Goal: Transaction & Acquisition: Purchase product/service

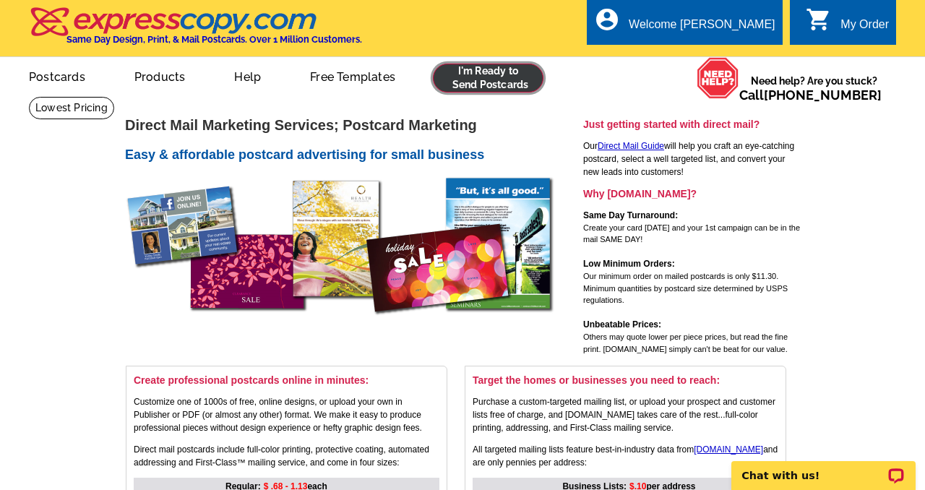
click at [459, 70] on link at bounding box center [488, 78] width 111 height 29
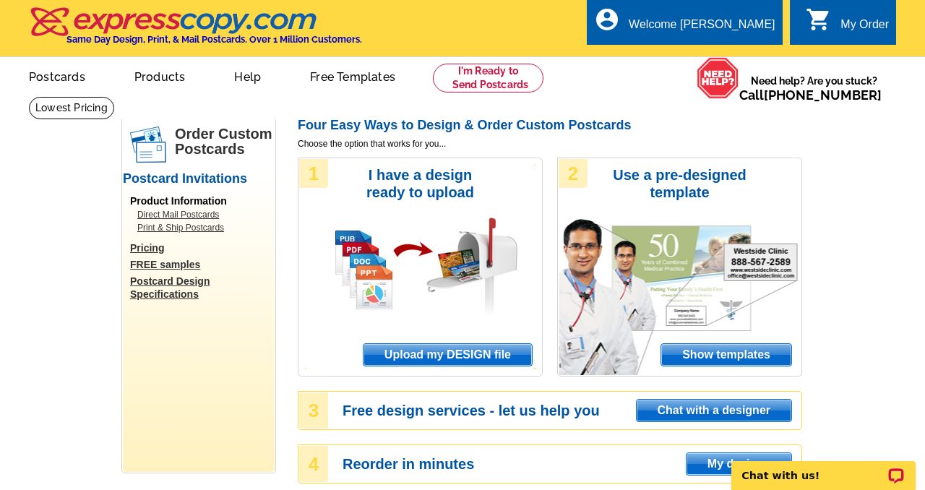
click at [438, 358] on span "Upload my DESIGN file" at bounding box center [447, 355] width 168 height 22
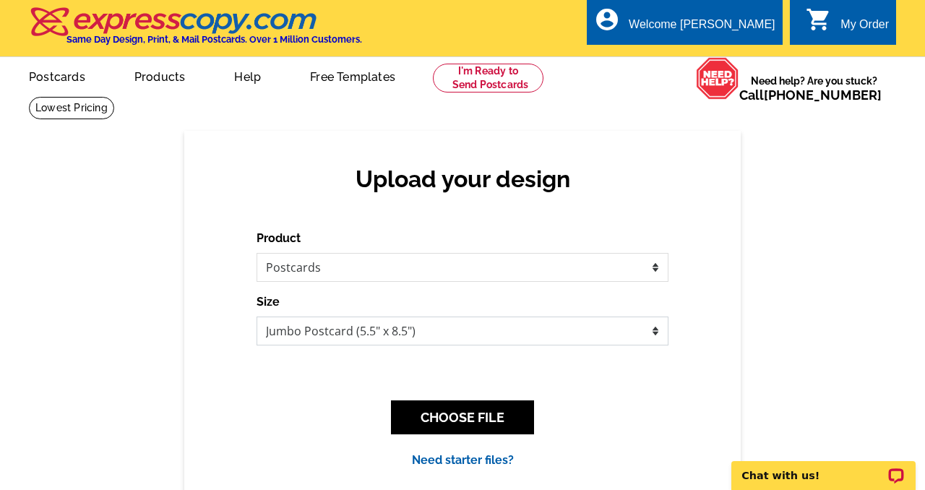
click at [408, 333] on select "Jumbo Postcard (5.5" x 8.5") Regular Postcard (4.25" x 5.6") Panoramic Postcard…" at bounding box center [462, 330] width 412 height 29
select select "1"
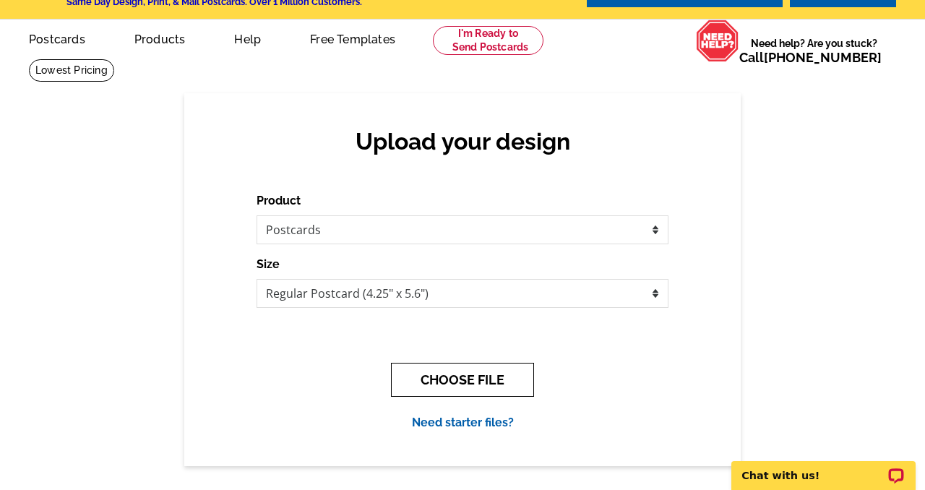
click at [436, 392] on button "CHOOSE FILE" at bounding box center [462, 380] width 143 height 34
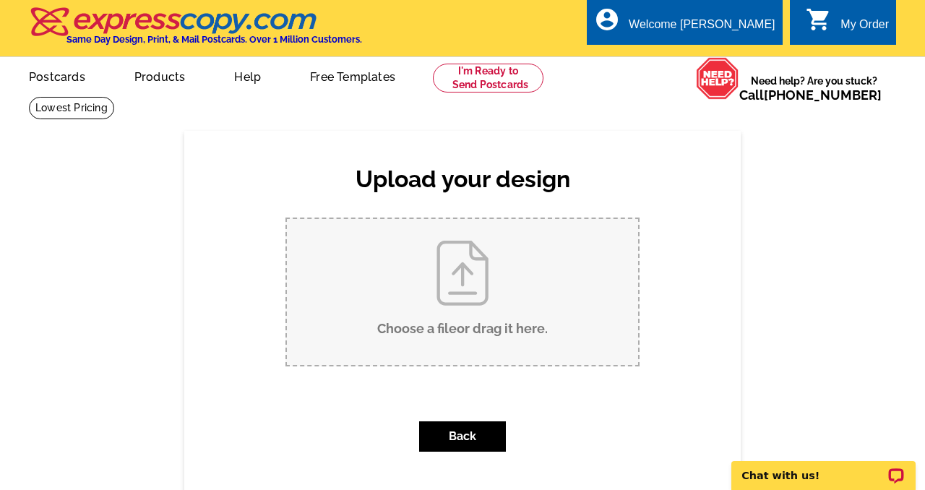
click at [445, 269] on input "Choose a file or drag it here ." at bounding box center [462, 292] width 351 height 146
type input "C:\fakepath\jl post card lyon.pdf"
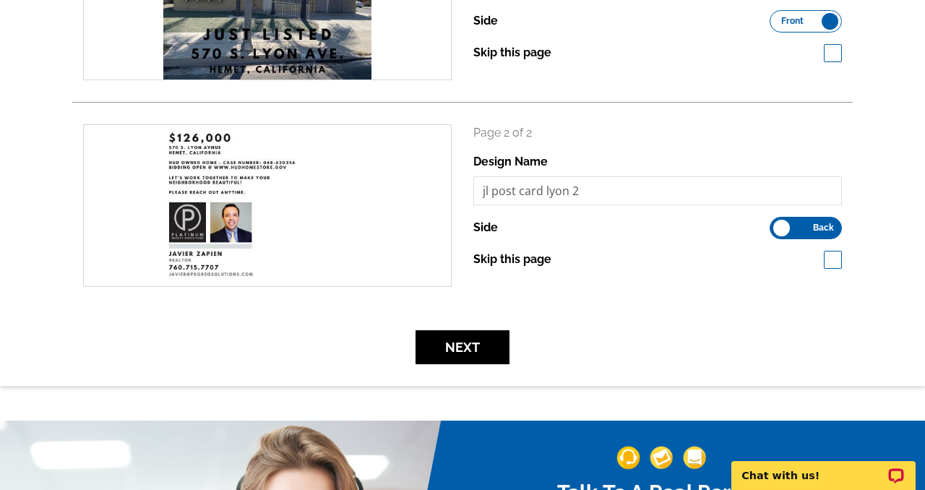
scroll to position [370, 0]
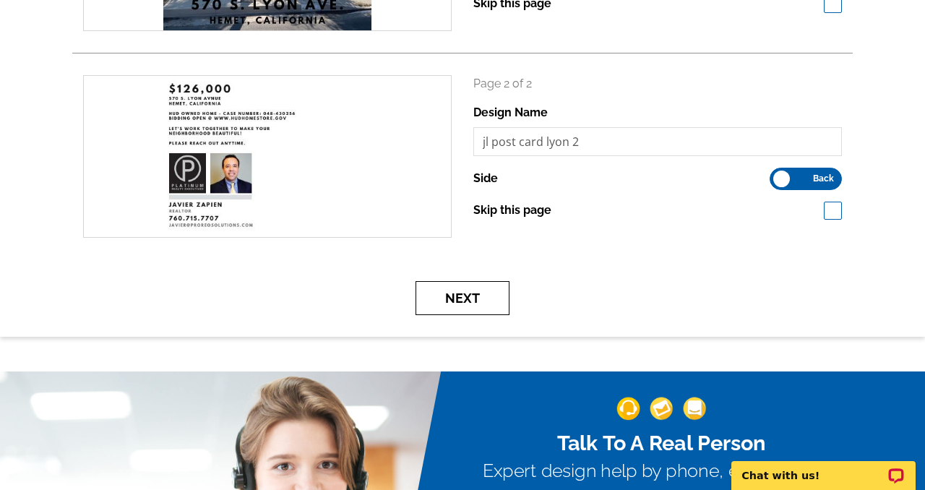
click at [467, 299] on button "Next" at bounding box center [462, 298] width 94 height 34
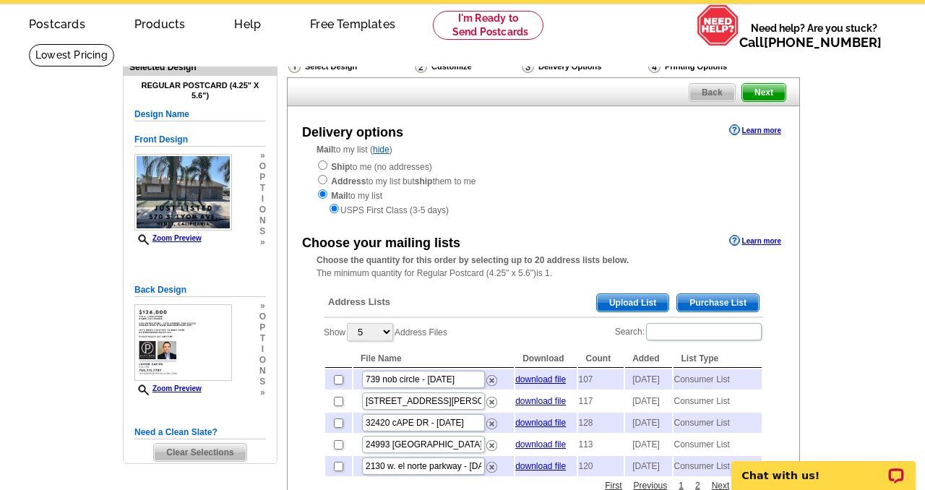
scroll to position [57, 0]
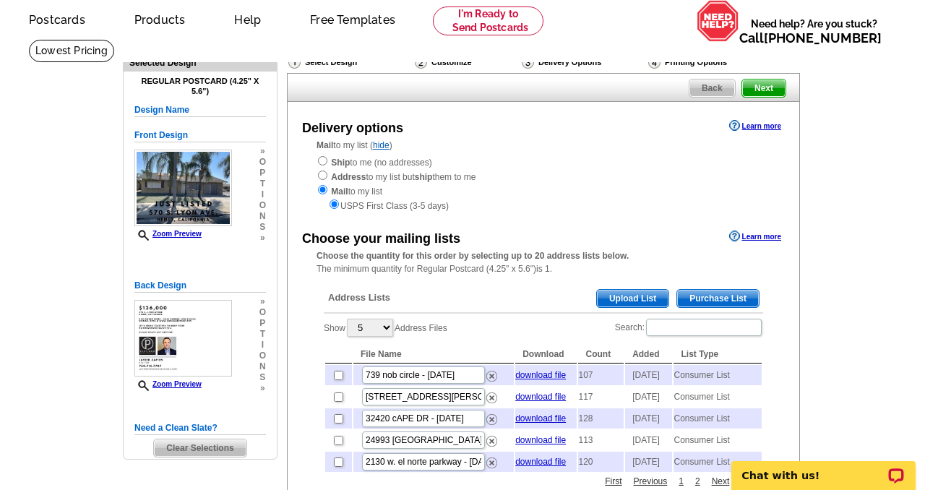
click at [698, 302] on span "Purchase List" at bounding box center [718, 298] width 82 height 17
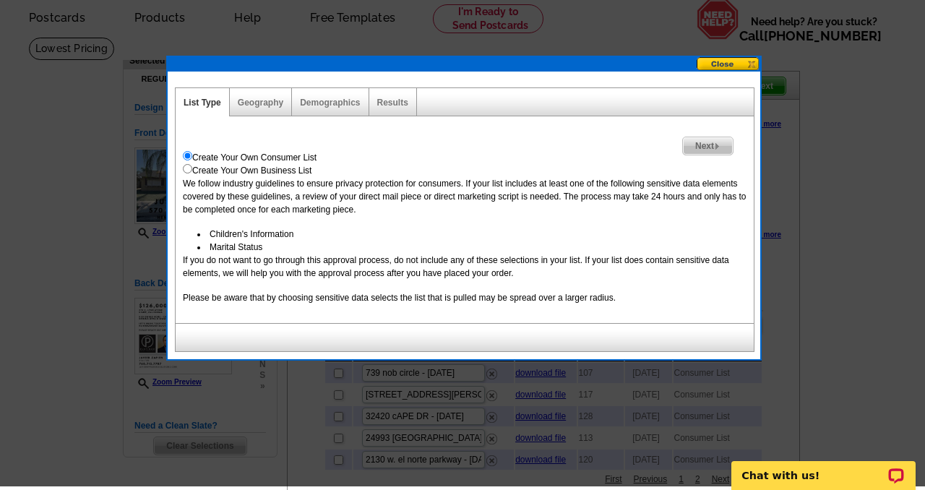
scroll to position [53, 0]
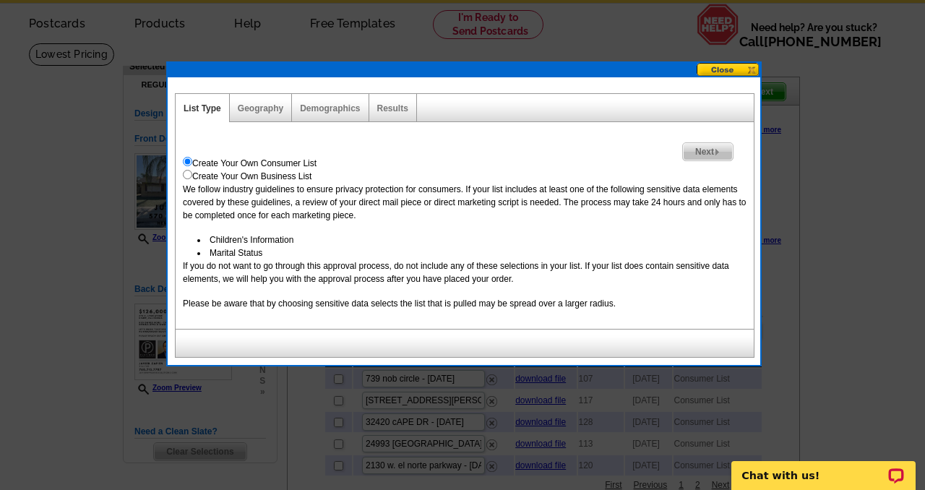
click at [717, 148] on span "Next" at bounding box center [708, 151] width 50 height 17
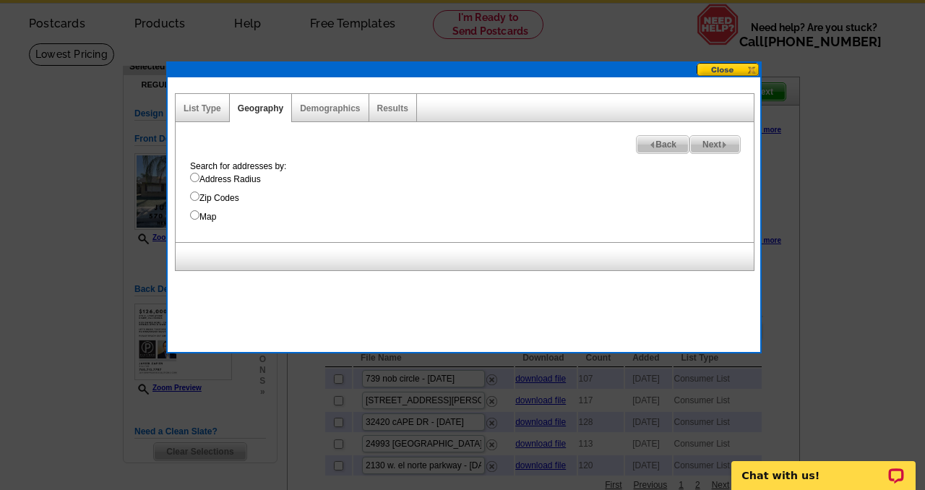
click at [192, 180] on input "Address Radius" at bounding box center [194, 177] width 9 height 9
radio input "true"
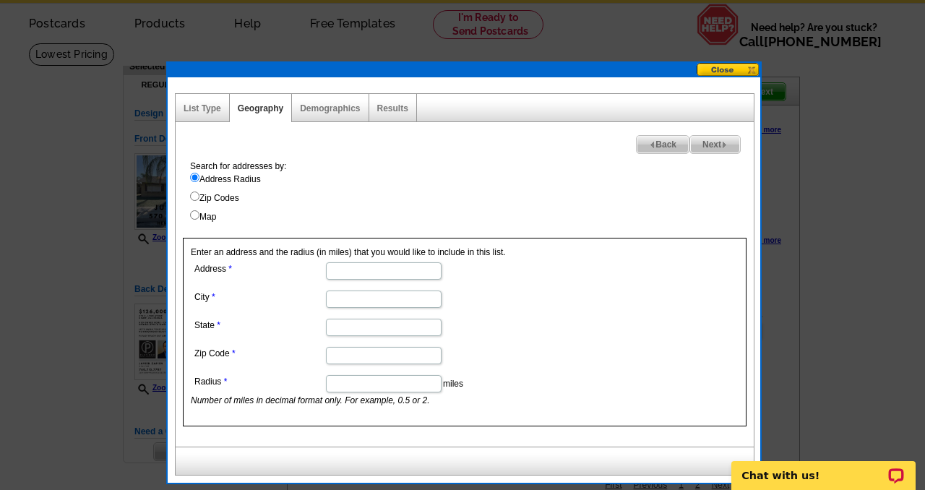
click at [345, 271] on input "Address" at bounding box center [384, 270] width 116 height 17
type input "570 s. lyon"
type input "hemet"
type input "ca"
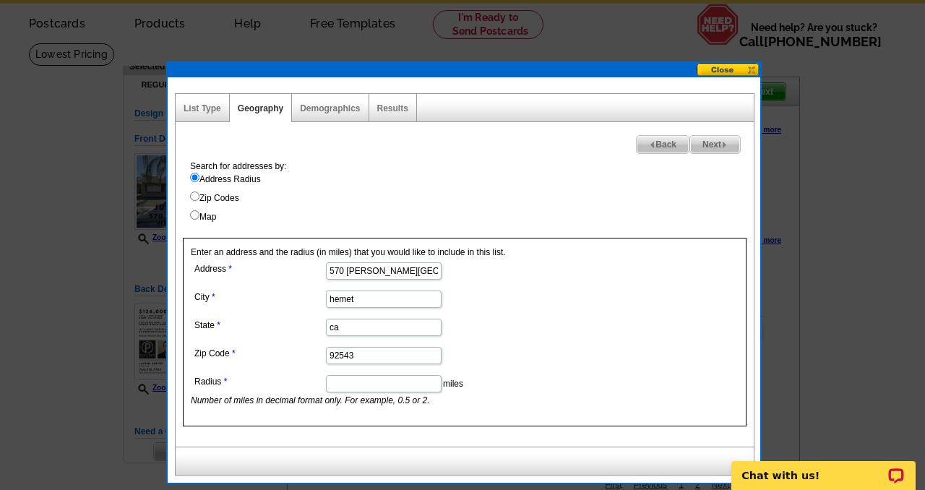
type input "92543"
type input "1"
click at [542, 373] on dd "1 miles Number of miles in decimal format only. For example, 0.5 or 2." at bounding box center [383, 388] width 384 height 35
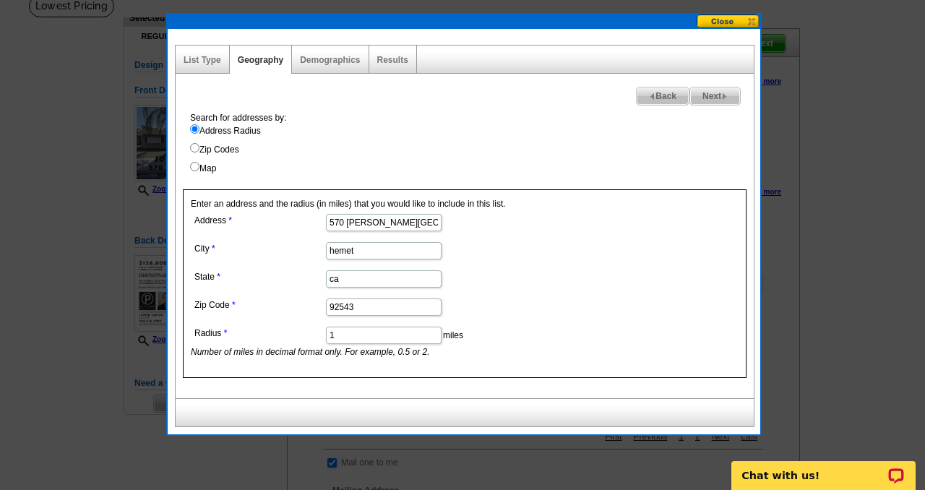
scroll to position [88, 0]
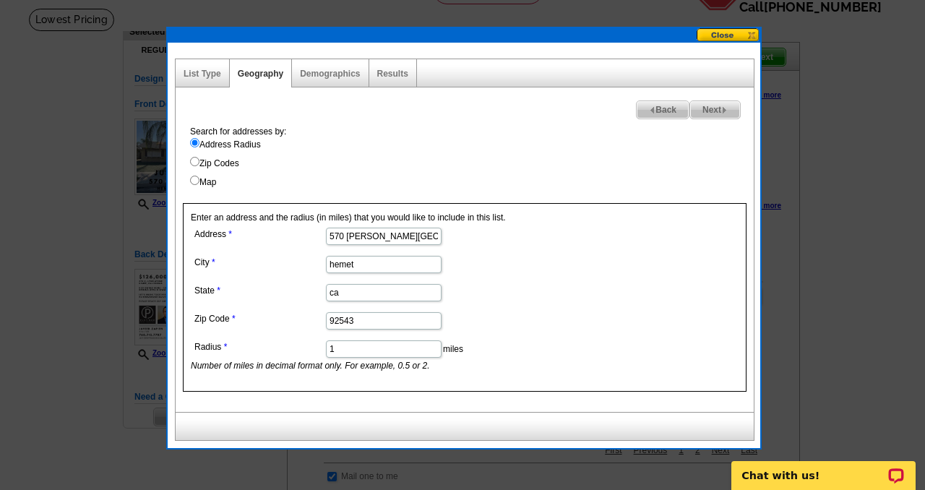
click at [702, 111] on span "Next" at bounding box center [715, 109] width 50 height 17
select select
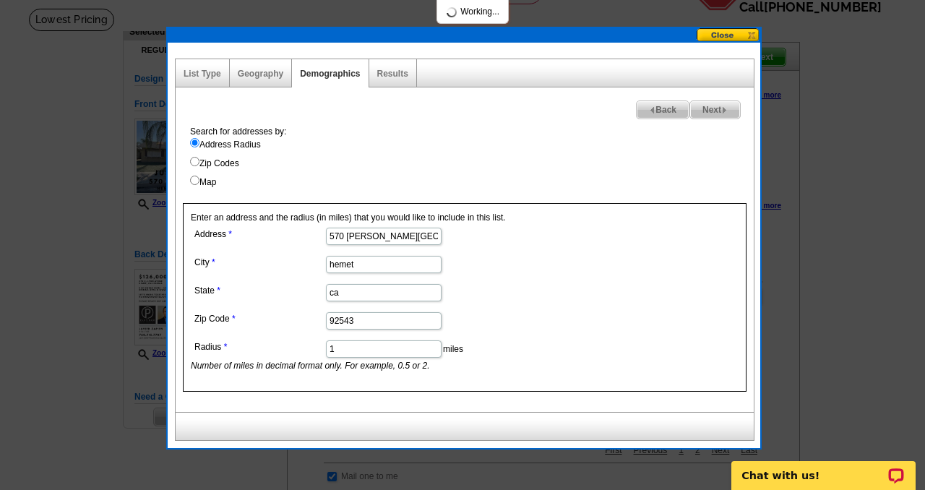
select select
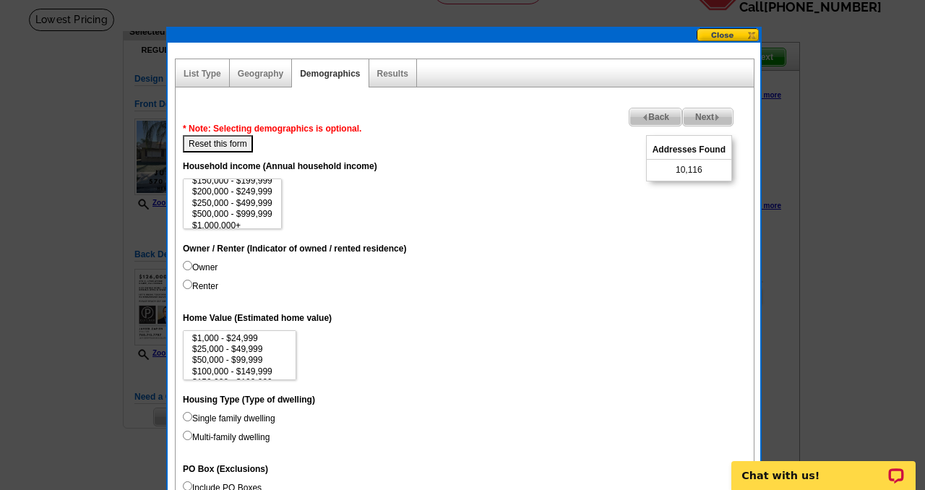
scroll to position [66, 0]
click at [231, 218] on option "$1,000,000+" at bounding box center [232, 220] width 83 height 11
click at [248, 210] on option "$500,000 - $999,999" at bounding box center [232, 209] width 83 height 11
click at [254, 199] on option "$250,000 - $499,999" at bounding box center [232, 198] width 83 height 11
click at [248, 209] on option "$500,000 - $999,999" at bounding box center [232, 209] width 83 height 11
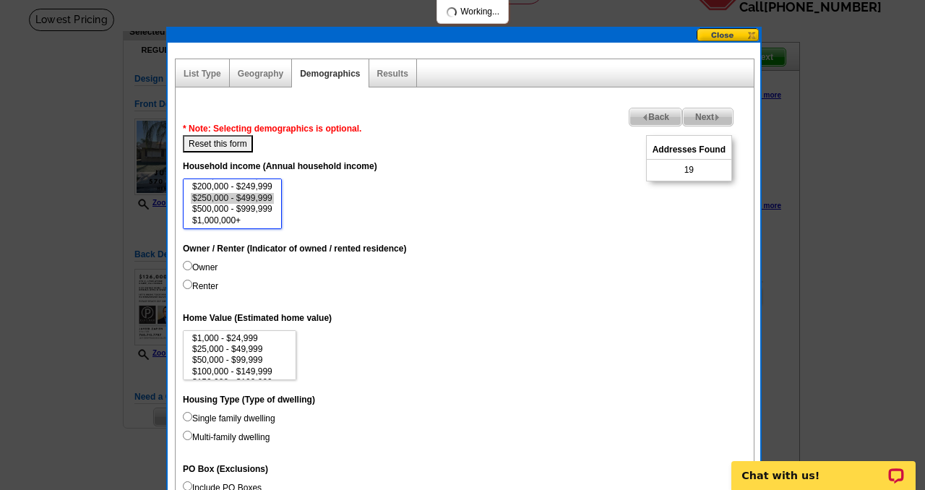
select select "200000-249999"
click at [246, 188] on option "$200,000 - $249,999" at bounding box center [232, 186] width 83 height 11
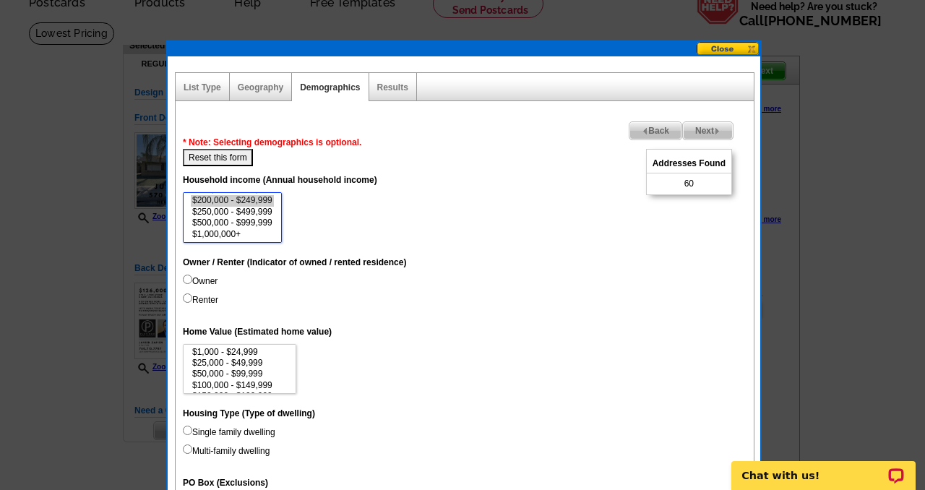
scroll to position [74, 0]
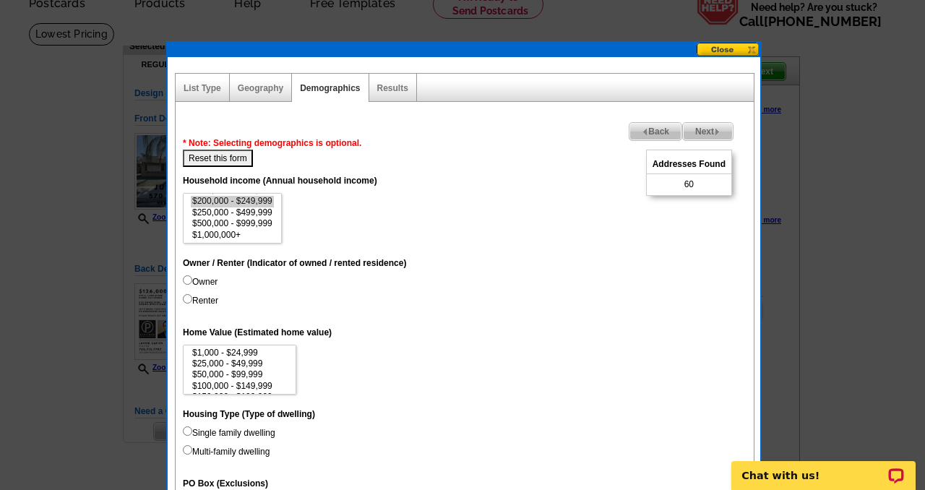
click at [187, 281] on input "Owner" at bounding box center [187, 279] width 9 height 9
radio input "true"
drag, startPoint x: 276, startPoint y: 236, endPoint x: 275, endPoint y: 219, distance: 17.3
click at [275, 219] on select "$0 - $19,999 $20,000 - $49,999 $50,000 - $74,999 $75,000 - $99,999 $100,000 - $…" at bounding box center [232, 218] width 99 height 51
click at [277, 206] on select "$0 - $19,999 $20,000 - $49,999 $50,000 - $74,999 $75,000 - $99,999 $100,000 - $…" at bounding box center [232, 218] width 99 height 51
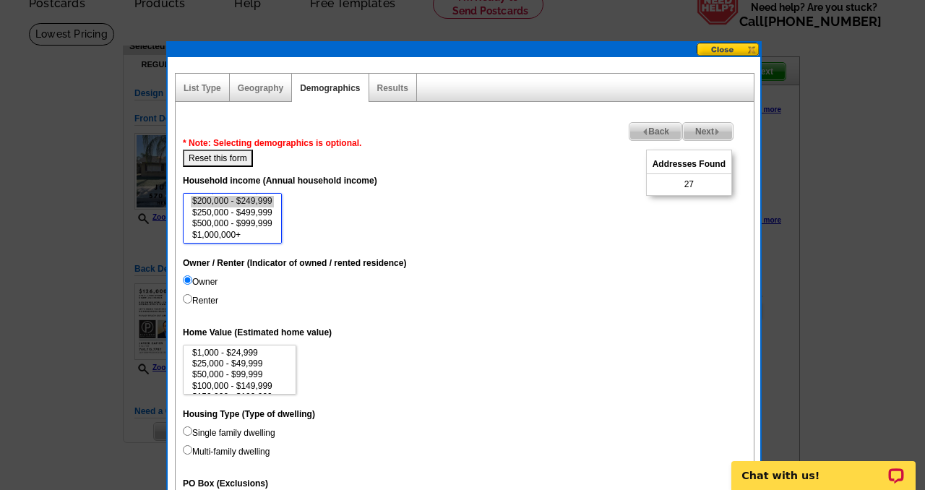
drag, startPoint x: 277, startPoint y: 233, endPoint x: 275, endPoint y: 219, distance: 13.8
click at [277, 219] on select "$0 - $19,999 $20,000 - $49,999 $50,000 - $74,999 $75,000 - $99,999 $100,000 - $…" at bounding box center [232, 218] width 99 height 51
select select "150000-199999"
click at [252, 218] on option "$150,000 - $199,999" at bounding box center [232, 217] width 83 height 11
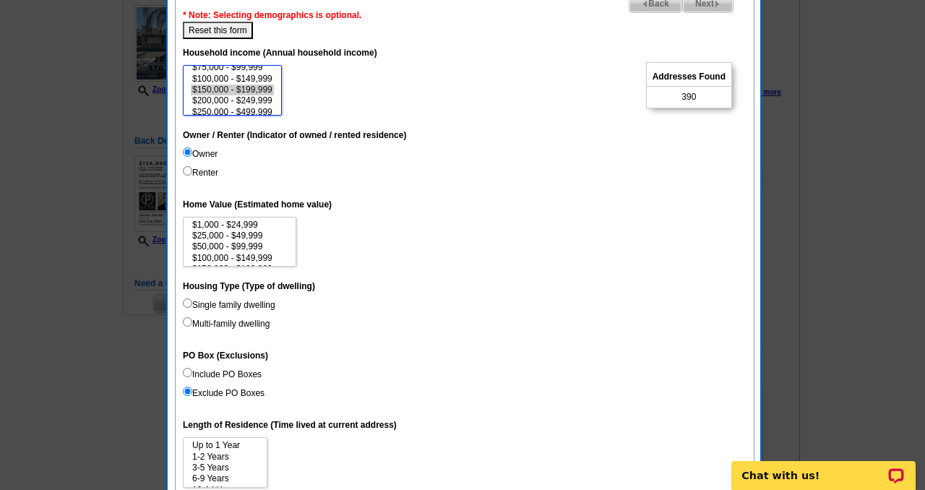
scroll to position [207, 0]
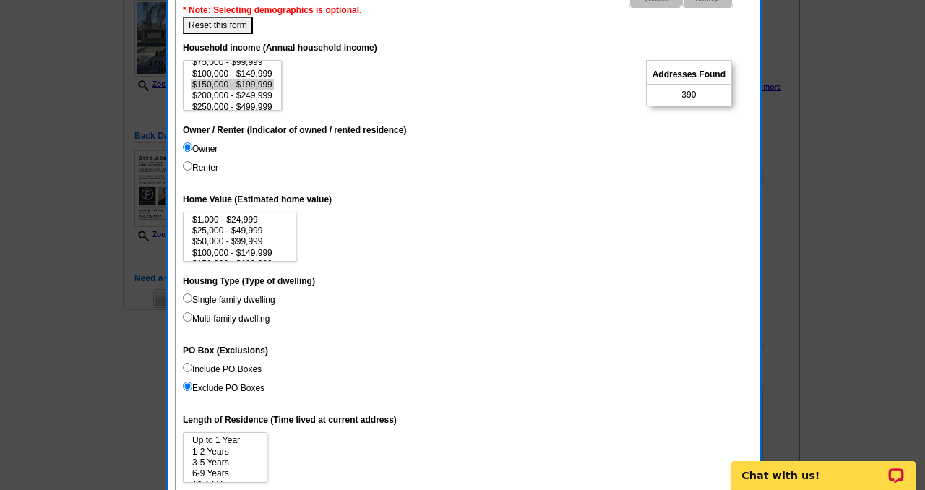
click at [183, 300] on input "Single family dwelling" at bounding box center [187, 297] width 9 height 9
radio input "true"
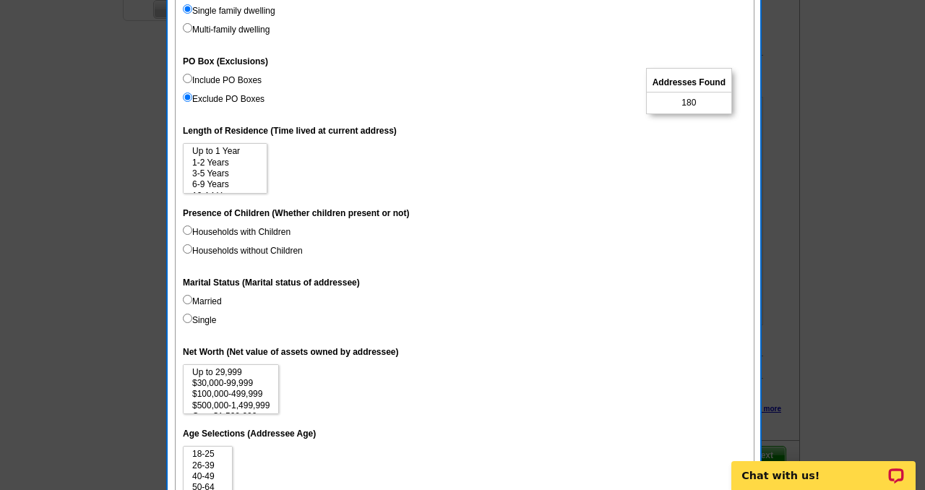
scroll to position [503, 0]
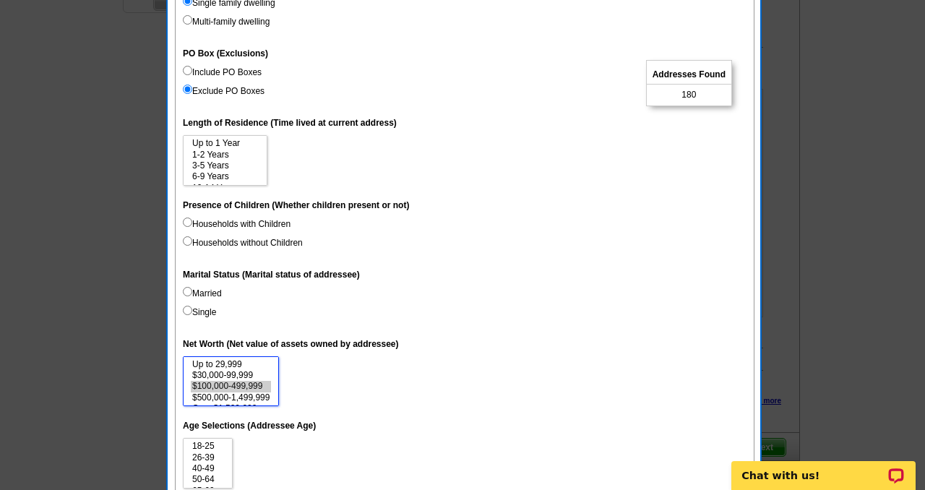
click at [242, 384] on option "$100,000-499,999" at bounding box center [231, 386] width 80 height 11
select select "100000-499999"
click at [247, 399] on option "$500,000-1,499,999" at bounding box center [231, 397] width 80 height 11
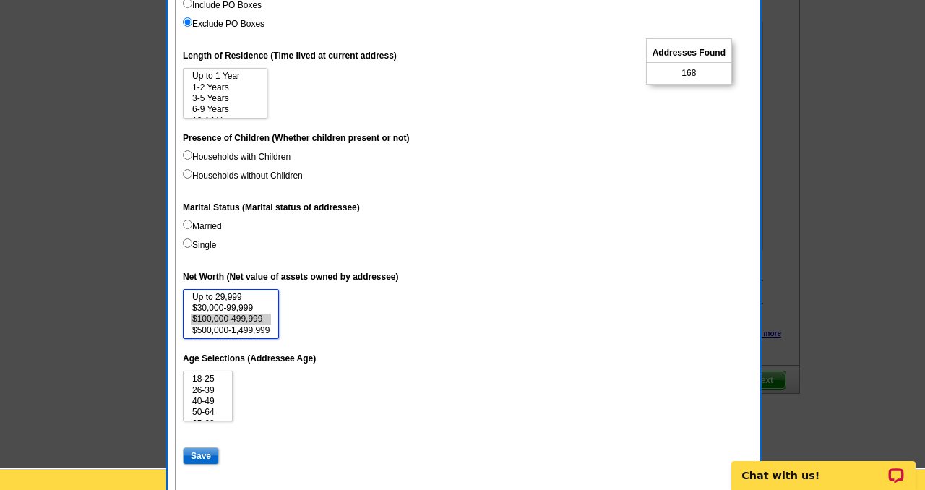
scroll to position [576, 0]
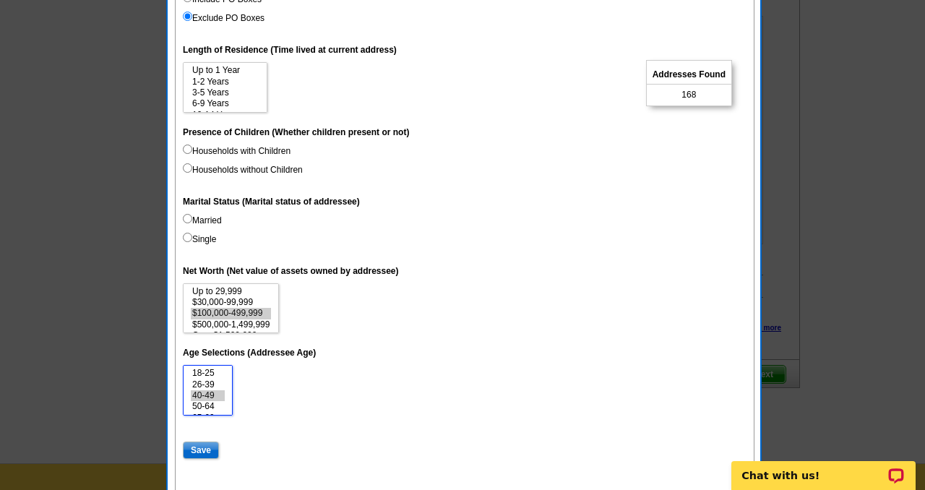
click at [213, 394] on option "40-49" at bounding box center [208, 395] width 34 height 11
click at [211, 403] on option "50-64" at bounding box center [208, 406] width 34 height 11
click at [207, 383] on option "65-69" at bounding box center [208, 384] width 34 height 11
select select "40-49"
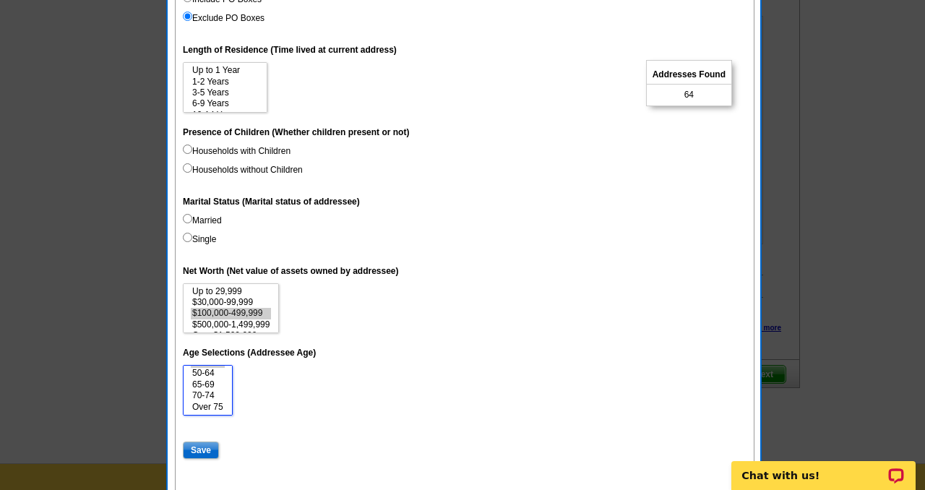
click at [204, 396] on option "70-74" at bounding box center [208, 395] width 34 height 11
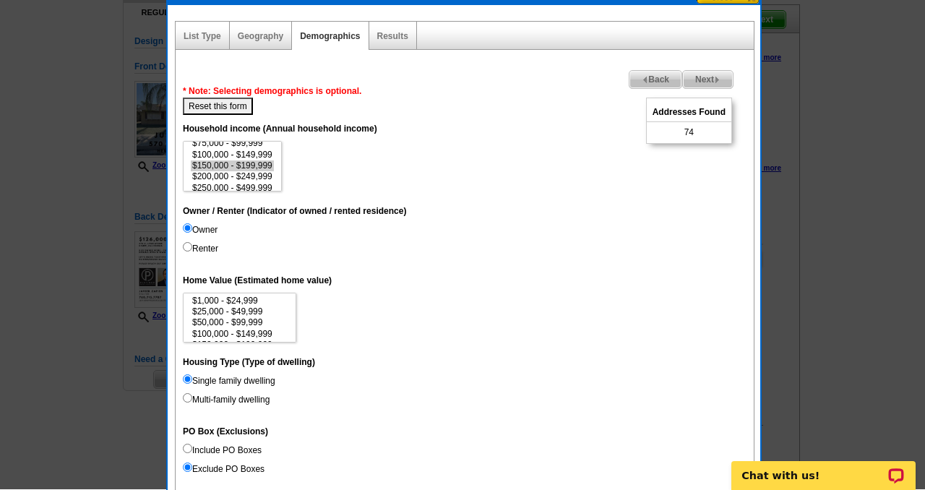
scroll to position [125, 0]
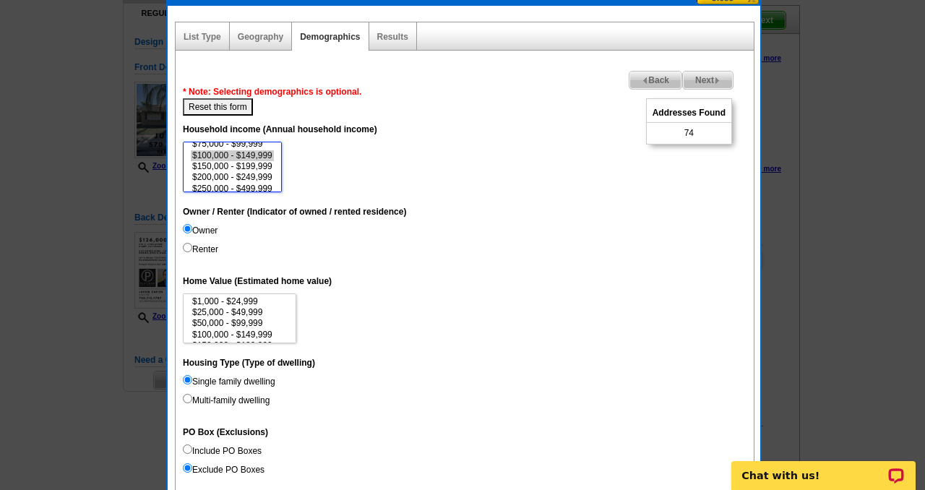
click at [255, 155] on option "$100,000 - $149,999" at bounding box center [232, 155] width 83 height 11
select select "150000-199999"
click at [255, 155] on option "$100,000 - $149,999" at bounding box center [232, 155] width 83 height 11
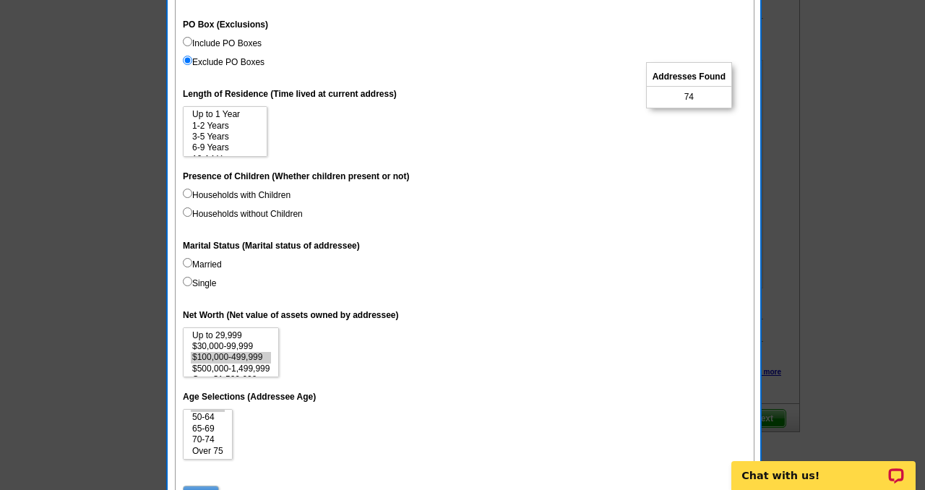
scroll to position [534, 0]
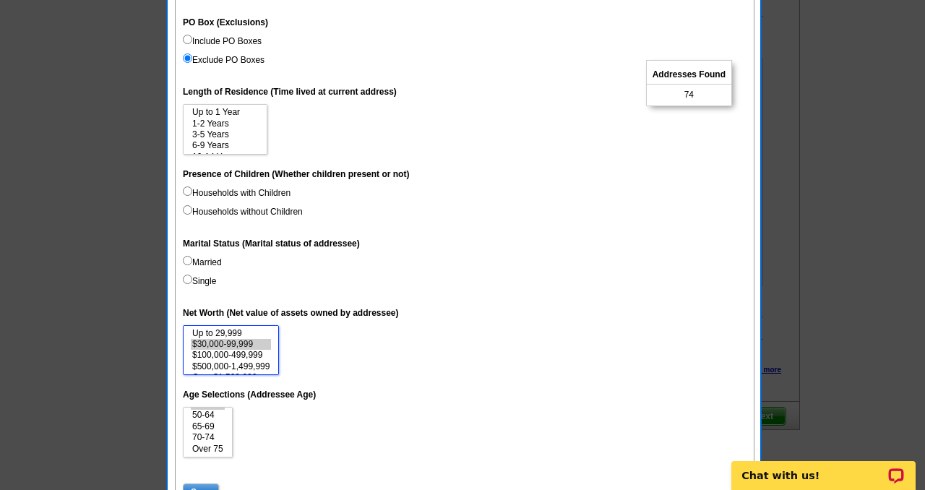
click at [255, 345] on option "$30,000-99,999" at bounding box center [231, 344] width 80 height 11
select select "30000-99999"
click at [243, 369] on option "Over $1,500,000" at bounding box center [231, 366] width 80 height 11
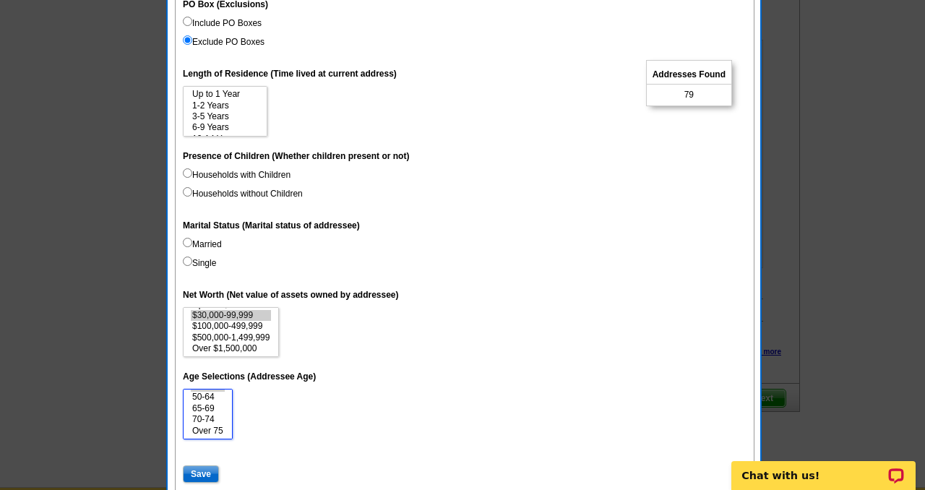
select select "40-49"
click at [207, 430] on option "Over 75" at bounding box center [208, 430] width 34 height 11
click at [201, 474] on input "Save" at bounding box center [201, 473] width 36 height 17
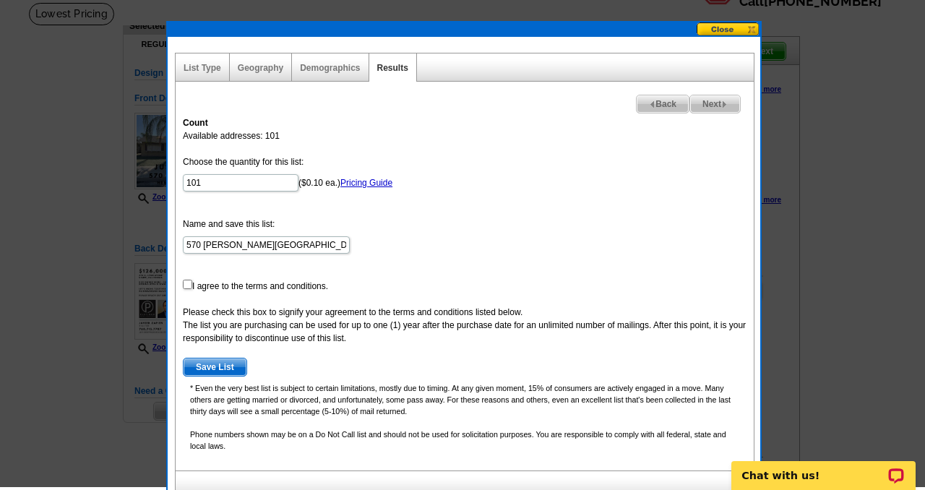
scroll to position [91, 0]
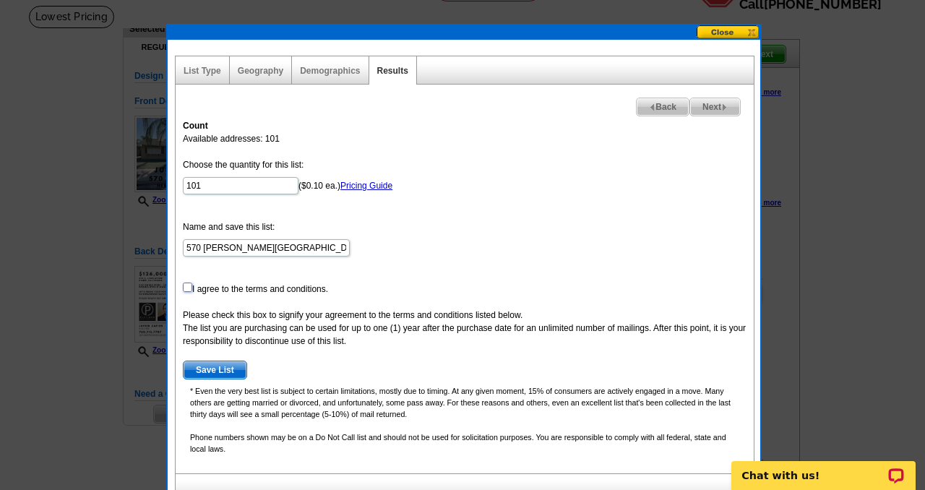
click at [186, 288] on input "checkbox" at bounding box center [187, 286] width 9 height 9
checkbox input "true"
click at [216, 372] on span "Save List" at bounding box center [214, 369] width 63 height 17
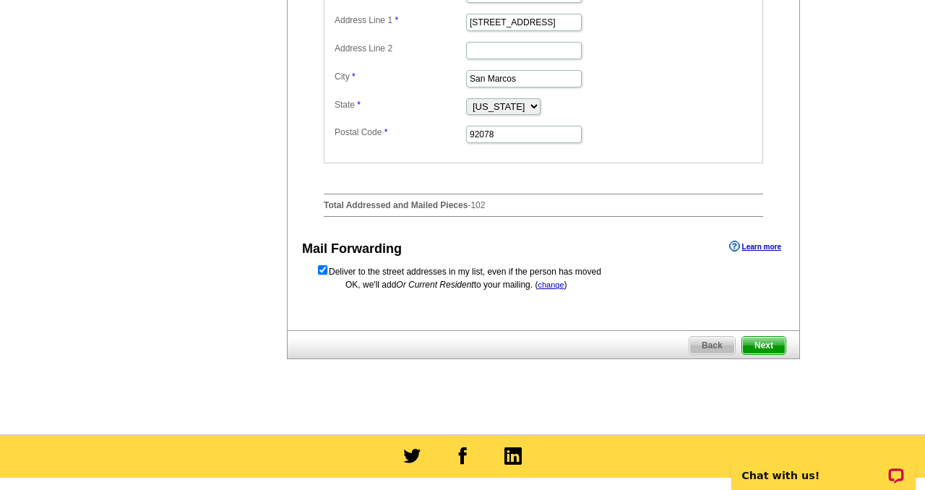
scroll to position [662, 0]
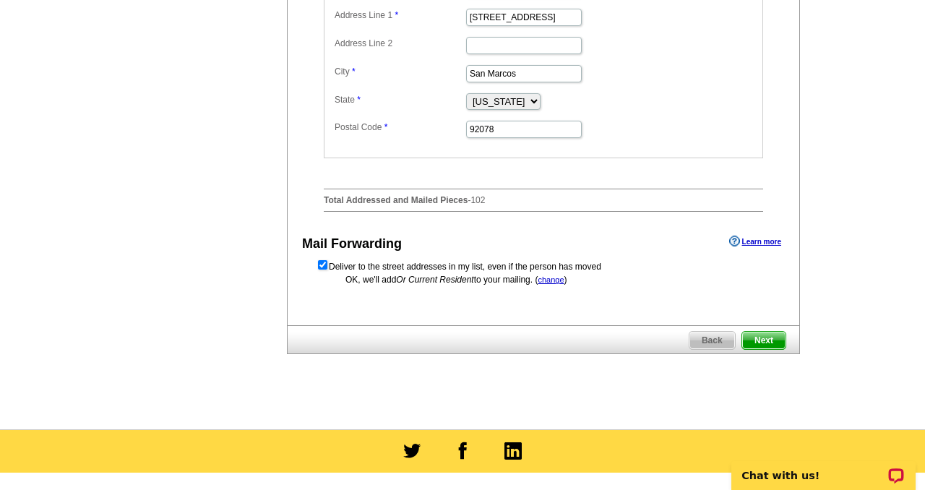
click at [767, 349] on span "Next" at bounding box center [763, 340] width 43 height 17
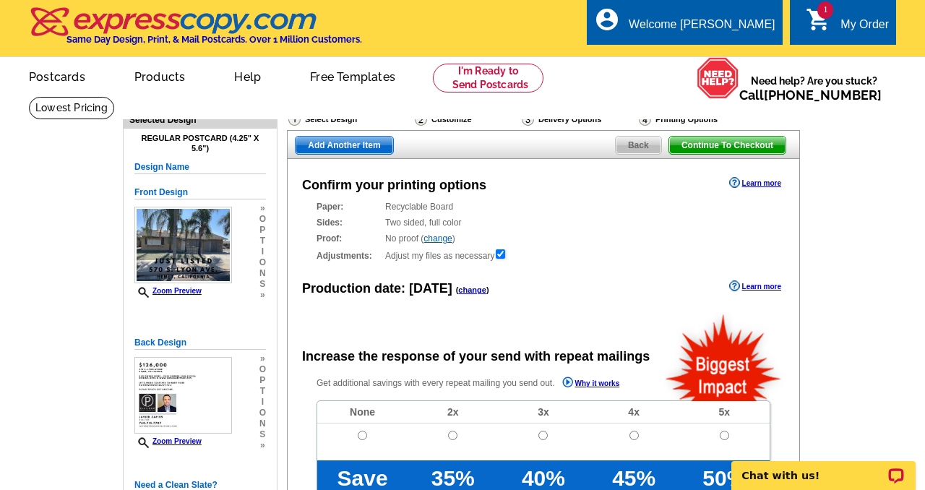
radio input "false"
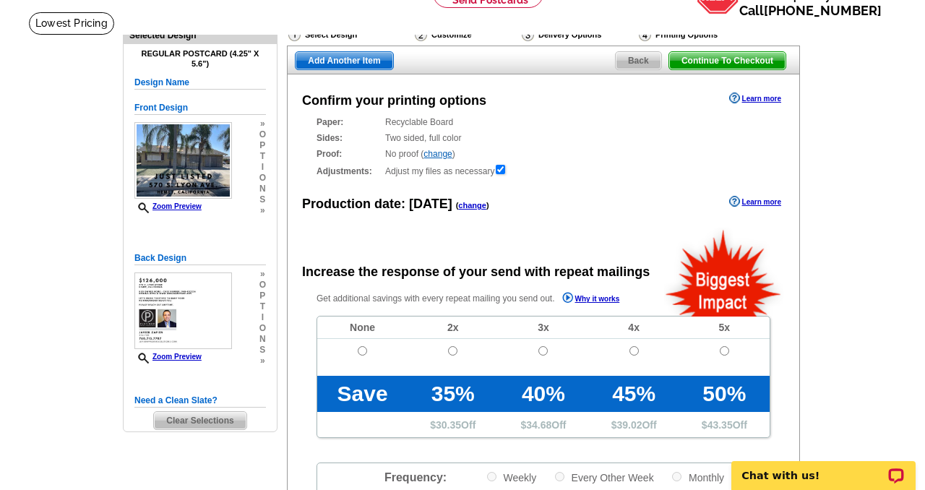
scroll to position [95, 0]
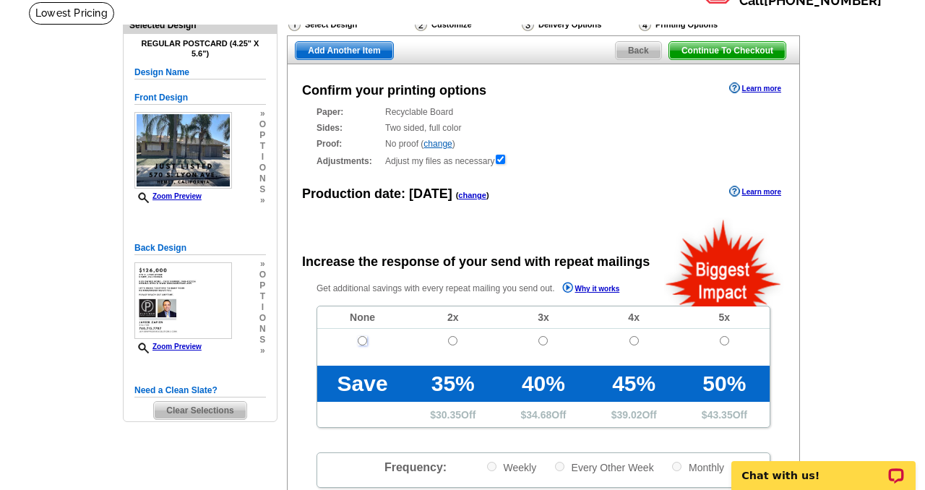
click at [360, 339] on input "radio" at bounding box center [362, 340] width 9 height 9
radio input "true"
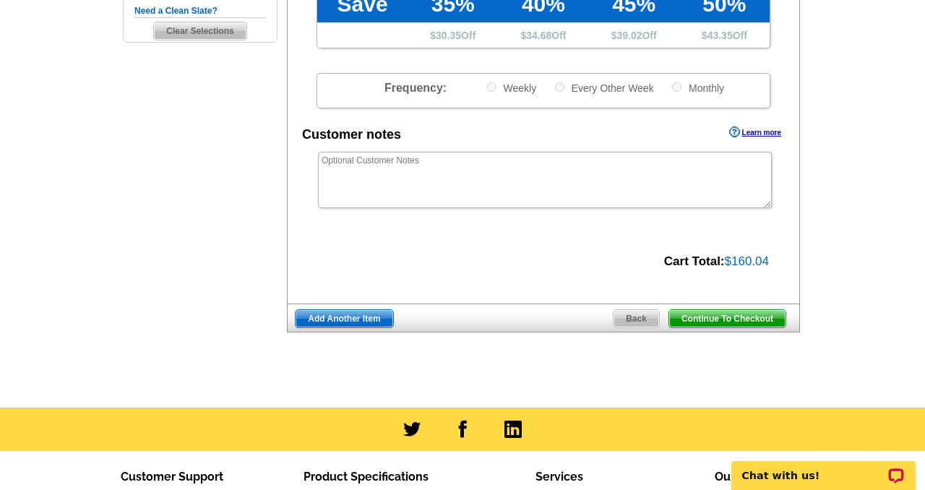
scroll to position [475, 0]
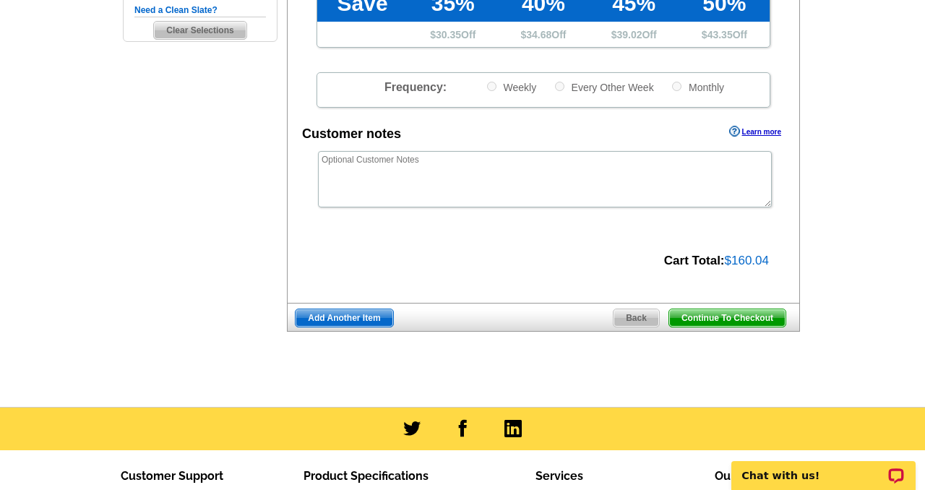
click at [726, 318] on span "Continue To Checkout" at bounding box center [727, 317] width 116 height 17
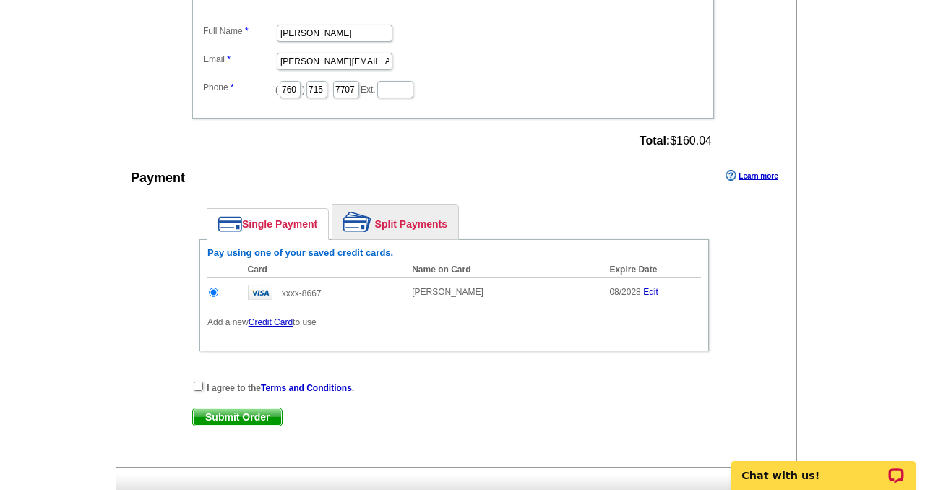
scroll to position [511, 0]
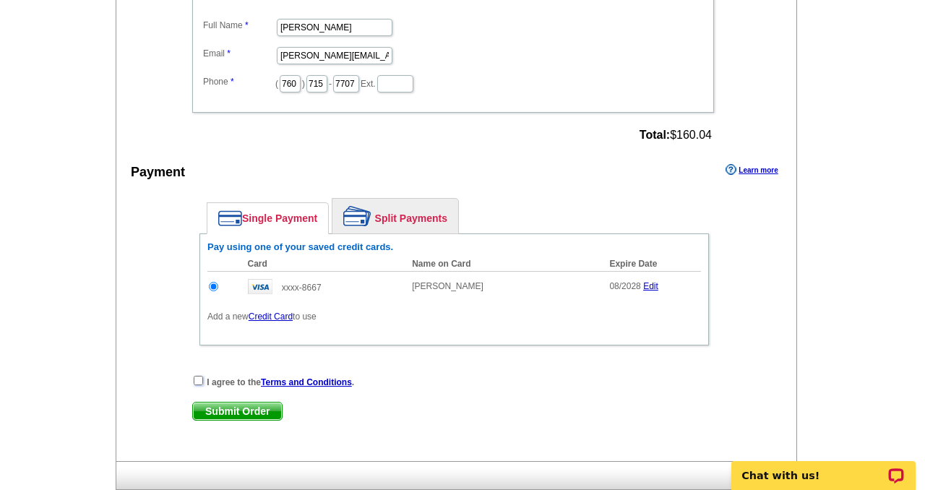
click at [201, 379] on input "checkbox" at bounding box center [198, 380] width 9 height 9
checkbox input "true"
click at [212, 408] on span "Submit Order" at bounding box center [237, 410] width 89 height 17
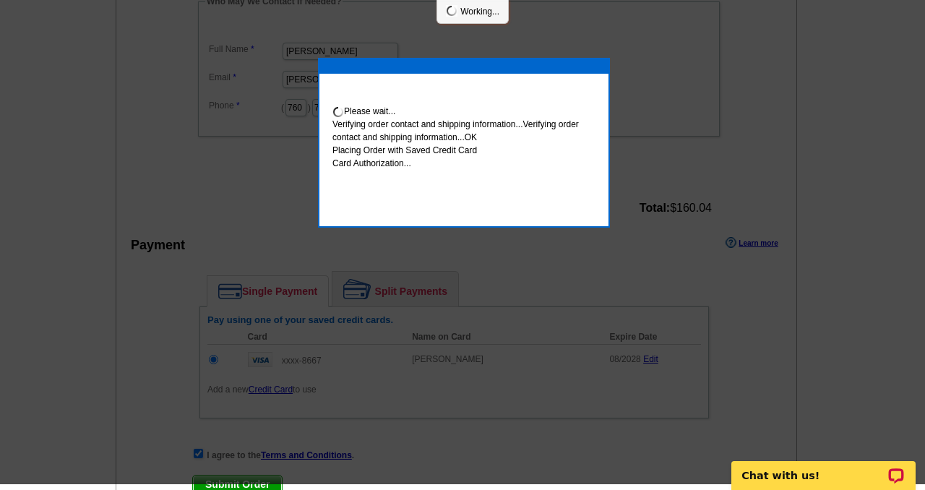
scroll to position [506, 0]
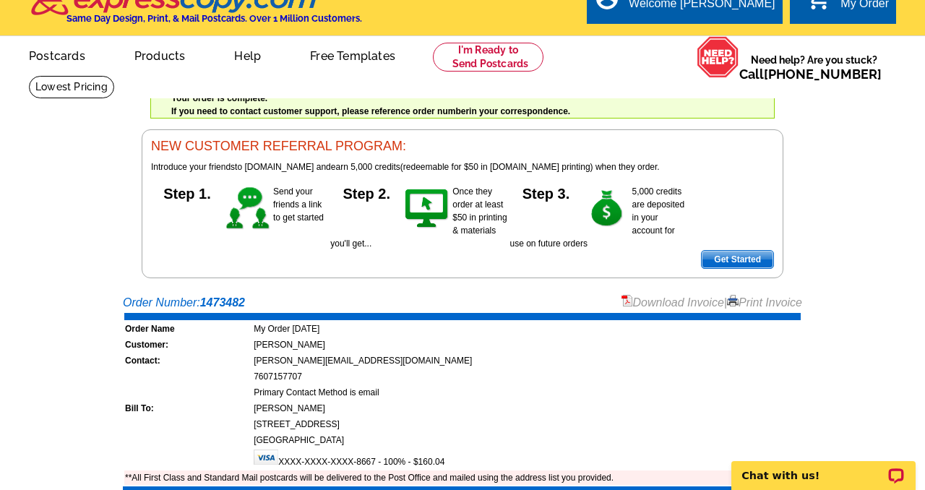
scroll to position [31, 0]
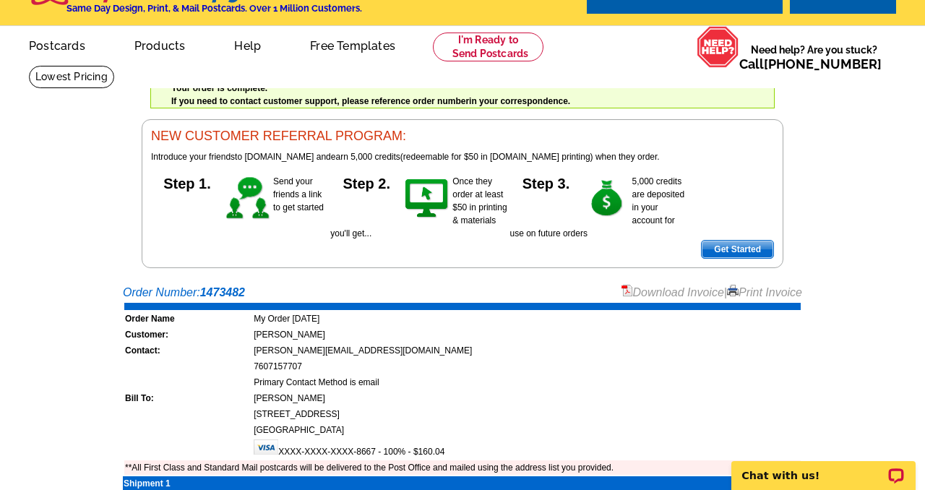
click at [653, 290] on link "Download Invoice" at bounding box center [672, 292] width 103 height 12
